Goal: Find specific page/section: Find specific page/section

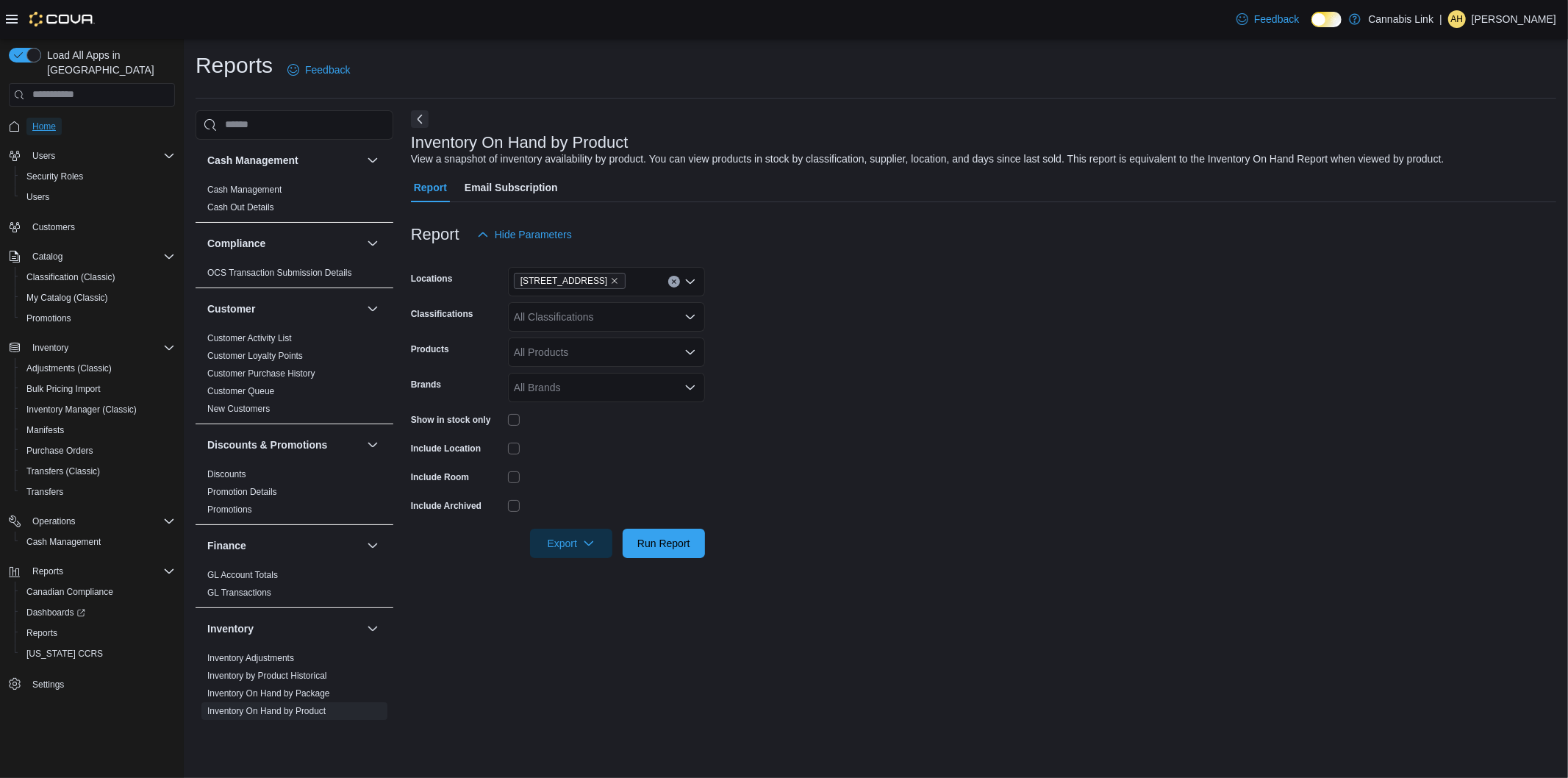
click at [54, 117] on span "Home" at bounding box center [44, 126] width 23 height 17
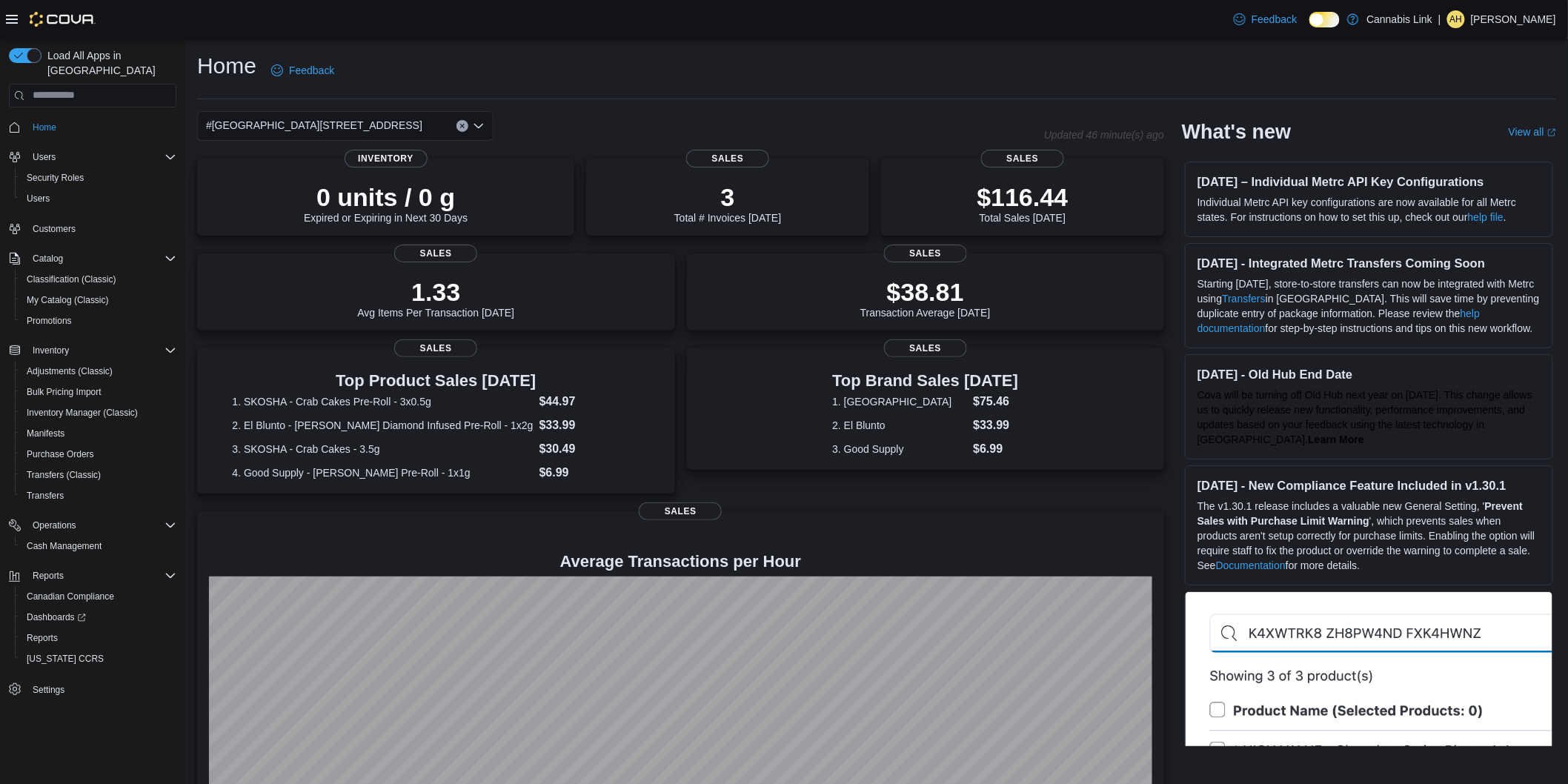
drag, startPoint x: 435, startPoint y: 113, endPoint x: 415, endPoint y: 127, distance: 24.4
click at [432, 122] on div "#[GEOGRAPHIC_DATA][STREET_ADDRESS]" at bounding box center [345, 126] width 296 height 30
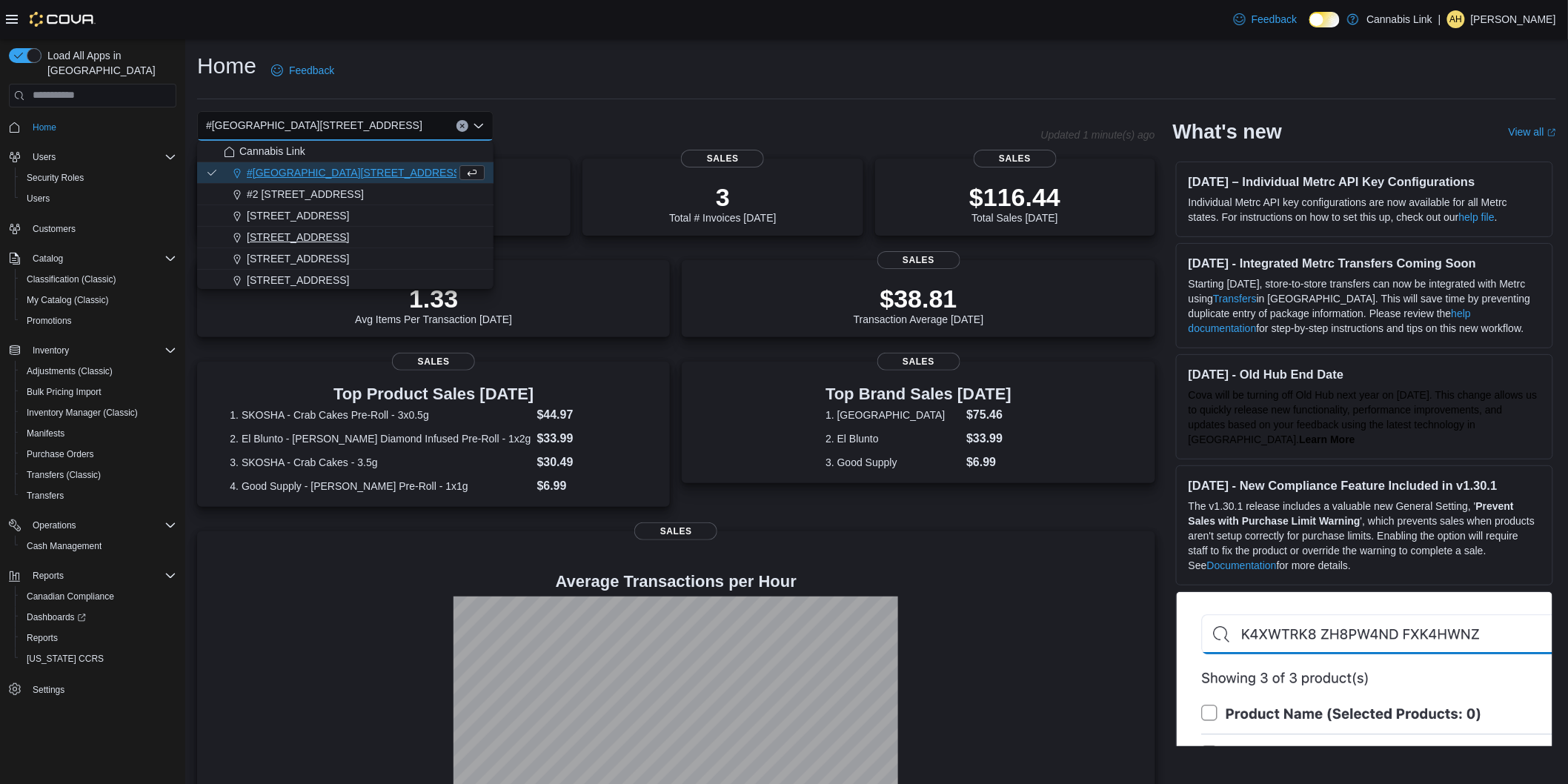
click at [331, 235] on span "[STREET_ADDRESS]" at bounding box center [298, 237] width 102 height 15
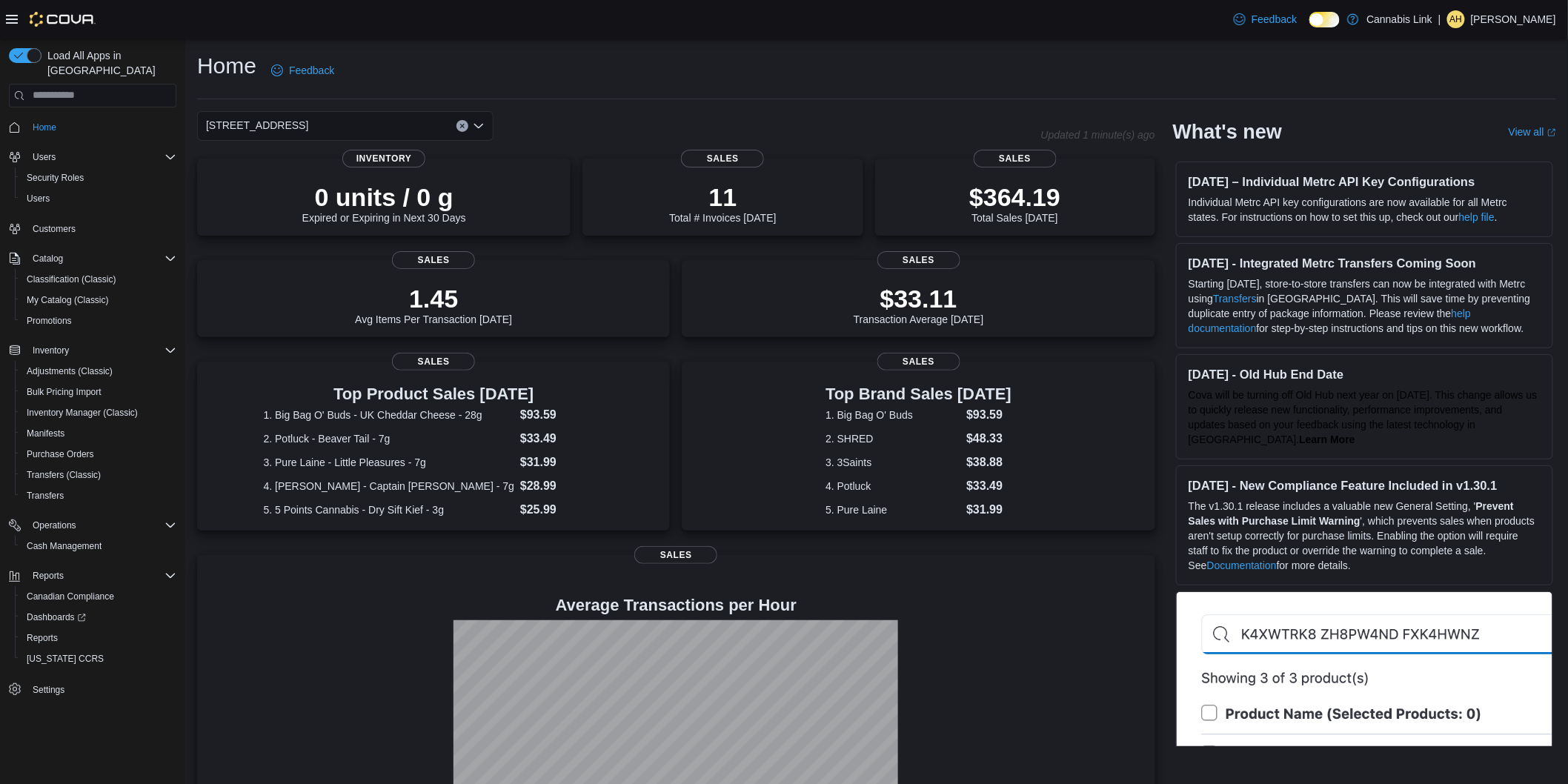
click at [368, 130] on div "[STREET_ADDRESS] Selected. [STREET_ADDRESS] Press Backspace to delete [STREET_A…" at bounding box center [345, 126] width 296 height 30
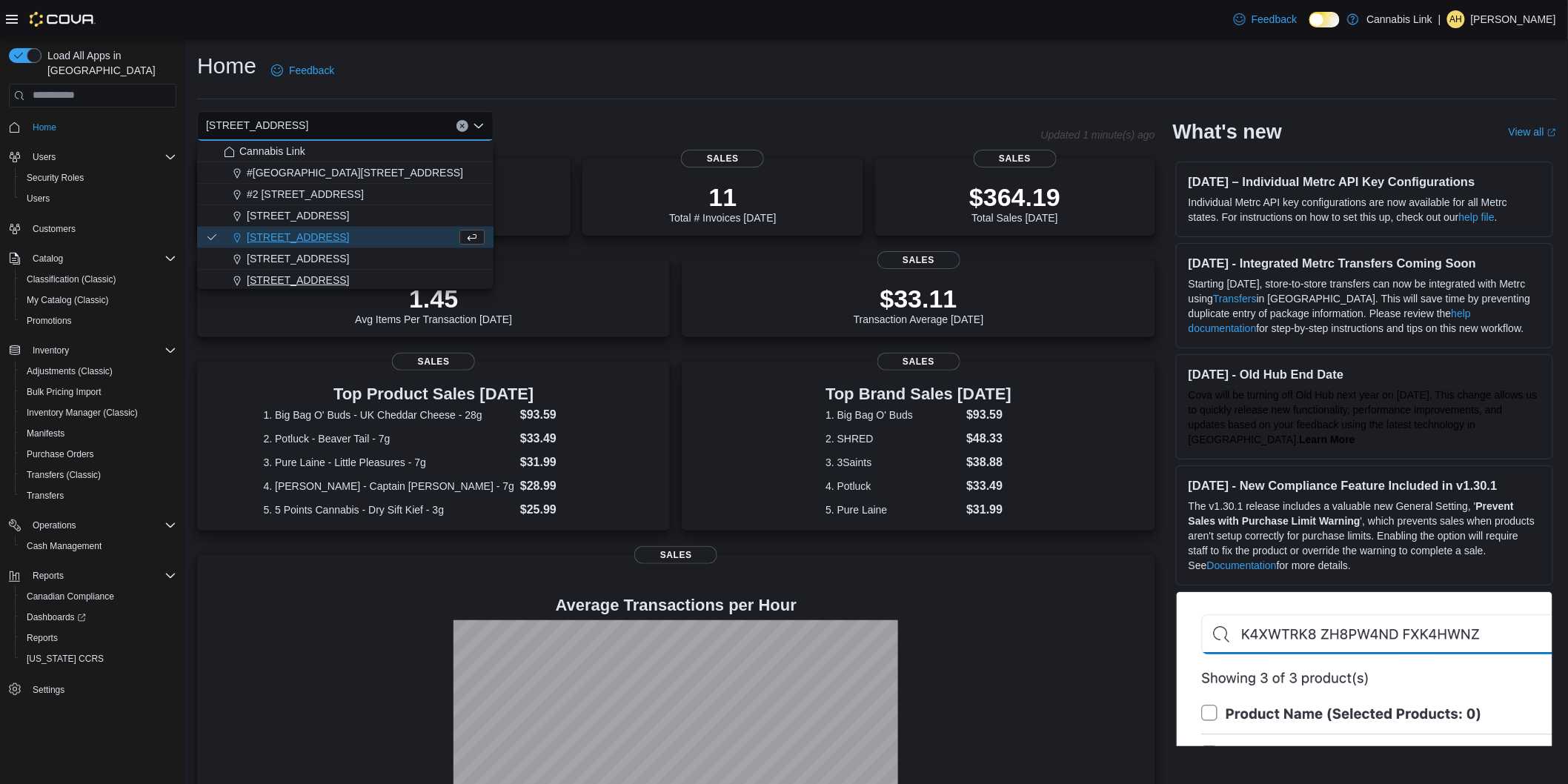
click at [317, 274] on span "[STREET_ADDRESS]" at bounding box center [298, 279] width 102 height 15
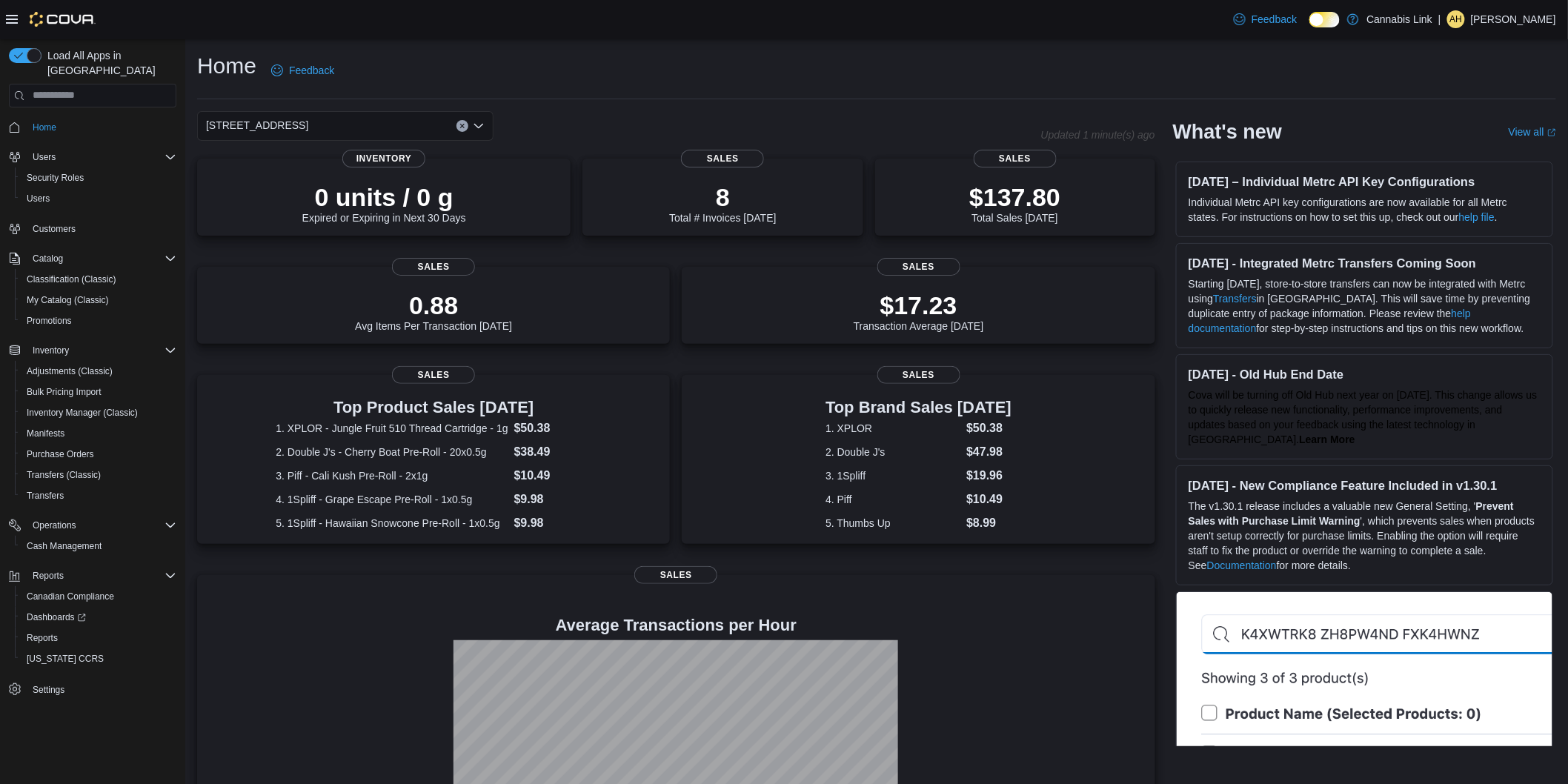
click at [357, 124] on div "[STREET_ADDRESS] Selected. [STREET_ADDRESS] W. Press Backspace to delete [STREE…" at bounding box center [345, 126] width 296 height 30
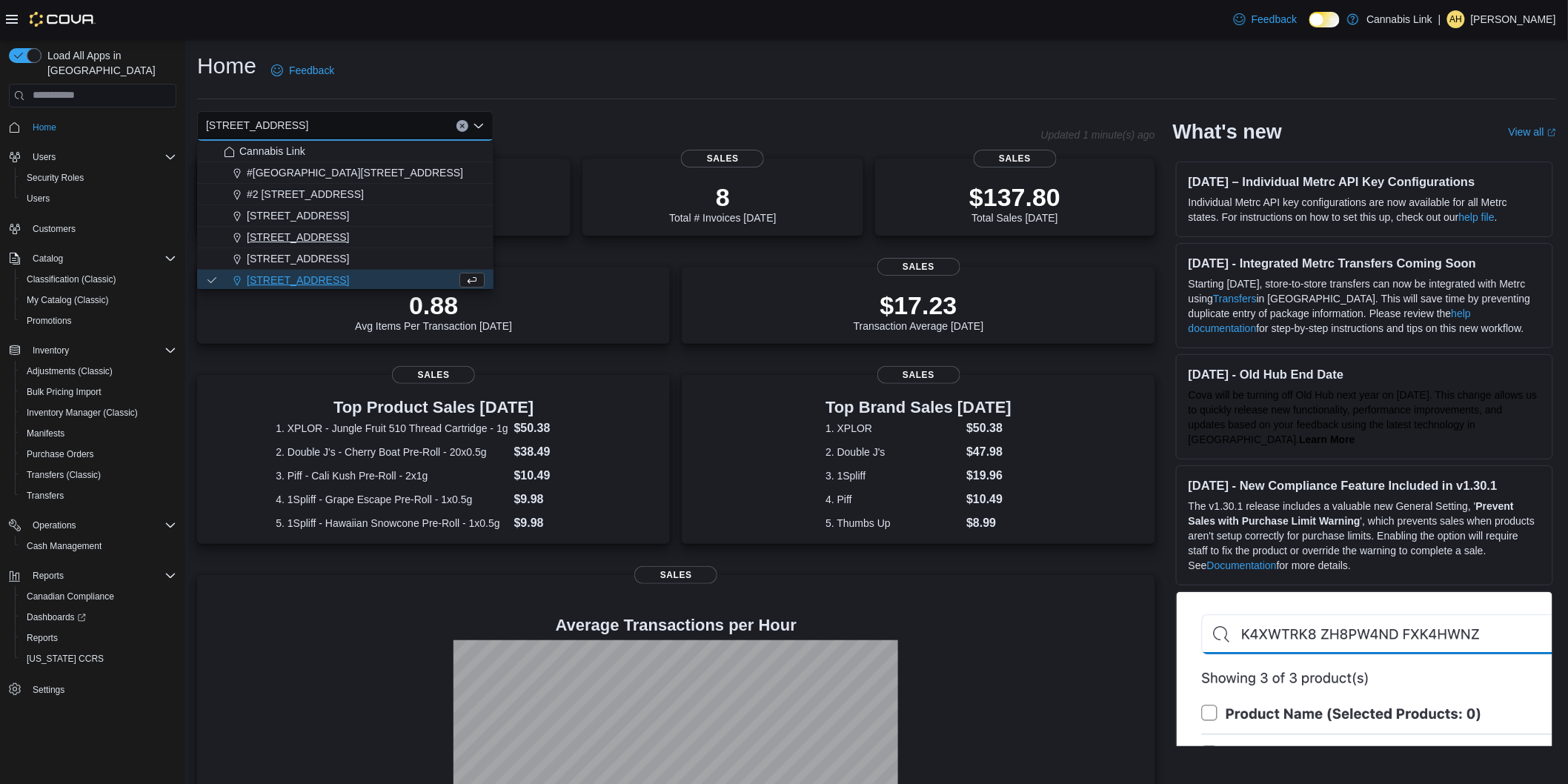
click at [322, 242] on span "[STREET_ADDRESS]" at bounding box center [298, 237] width 102 height 15
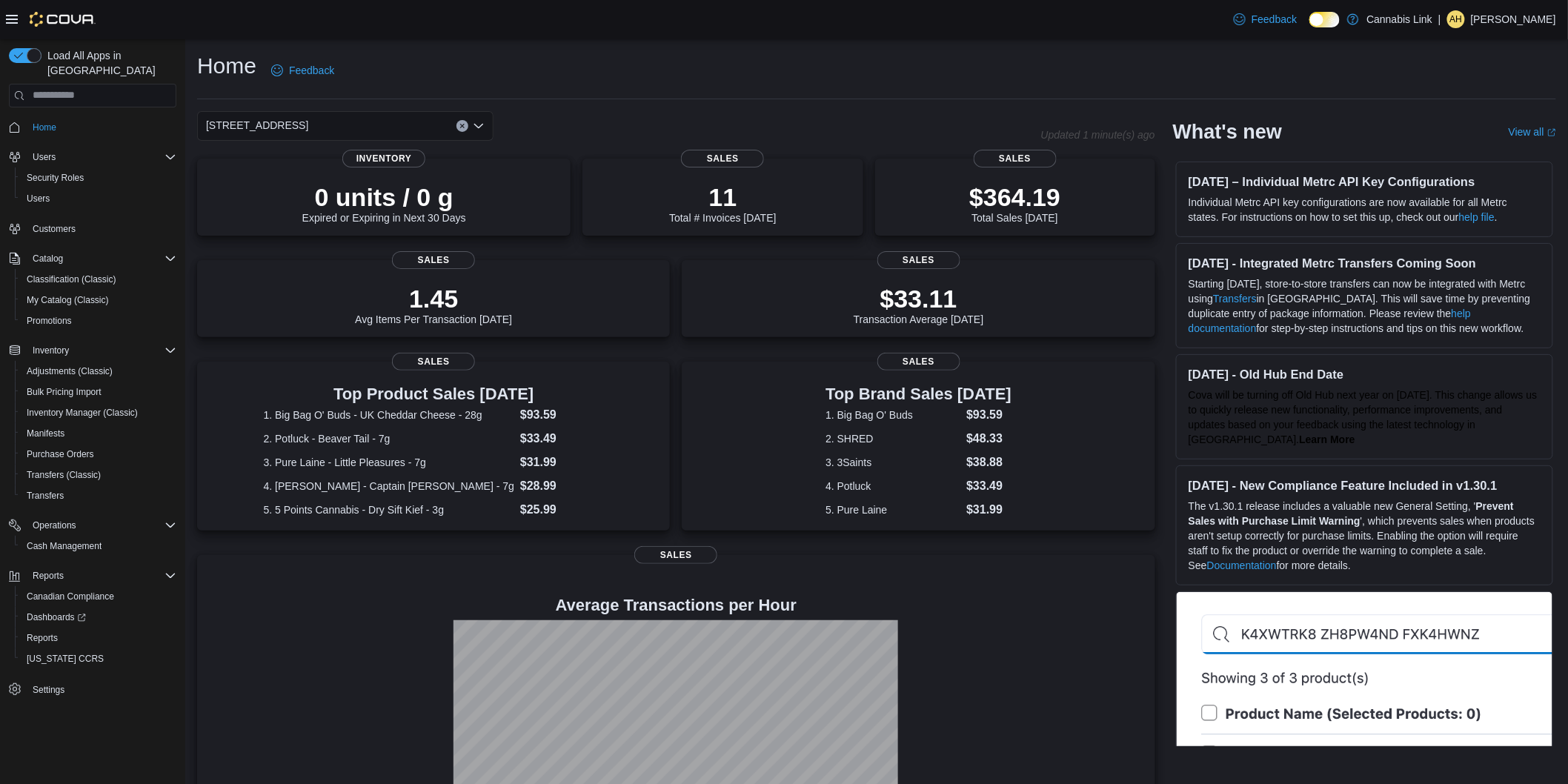
click at [342, 137] on div "[STREET_ADDRESS]" at bounding box center [345, 126] width 296 height 30
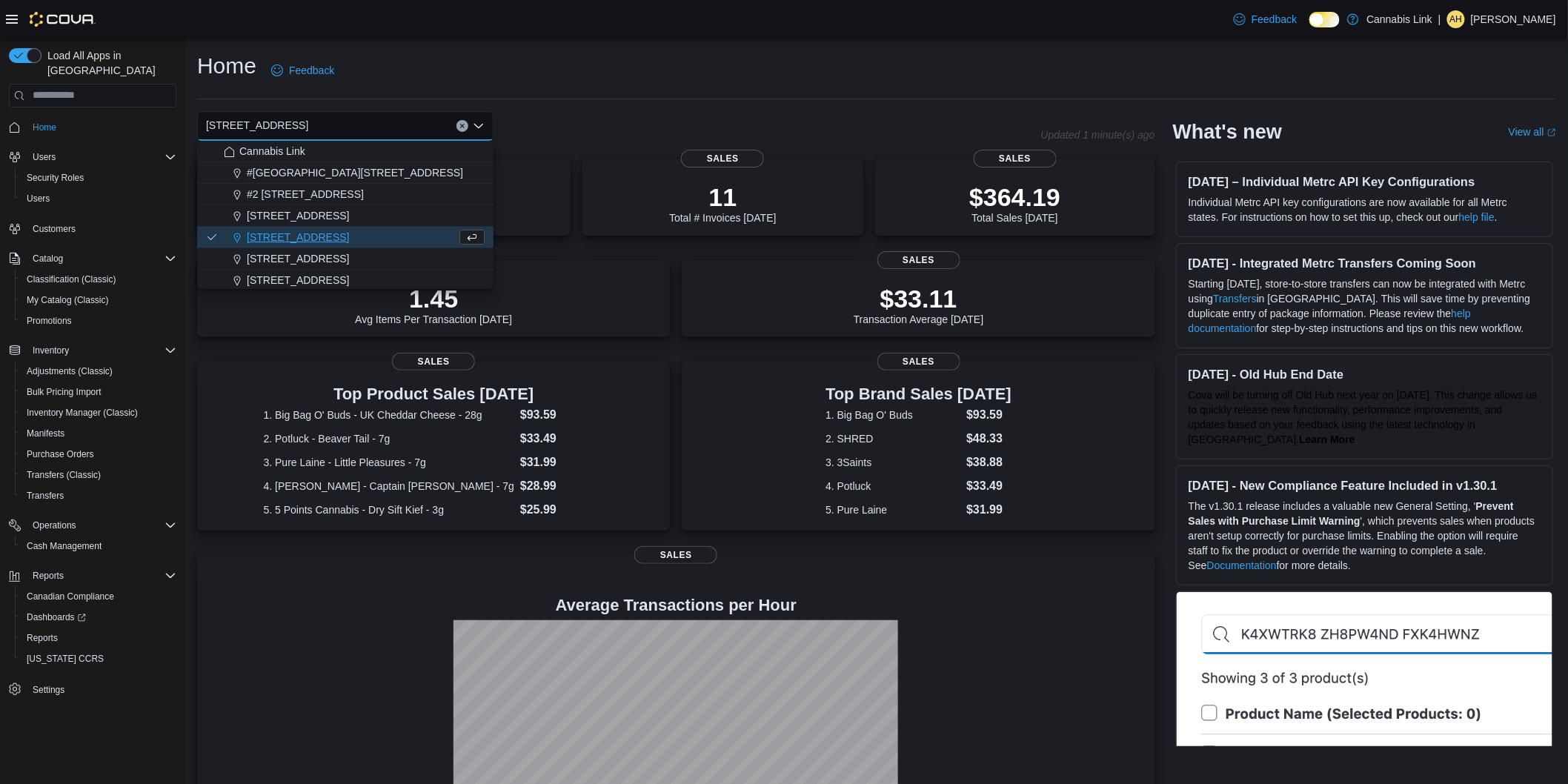
click at [263, 150] on span "Cannabis Link" at bounding box center [272, 150] width 66 height 15
